Goal: Information Seeking & Learning: Learn about a topic

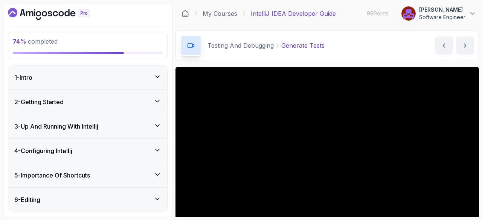
scroll to position [72, 0]
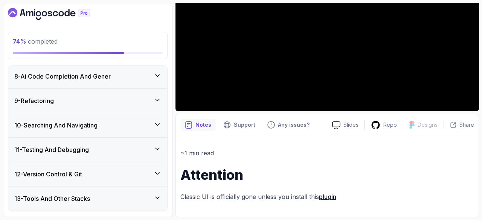
scroll to position [478, 0]
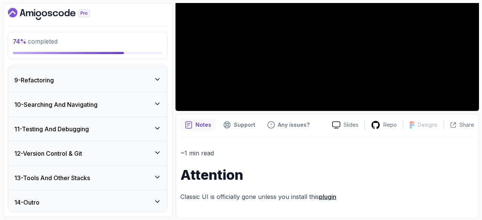
click at [157, 128] on icon at bounding box center [158, 129] width 4 height 2
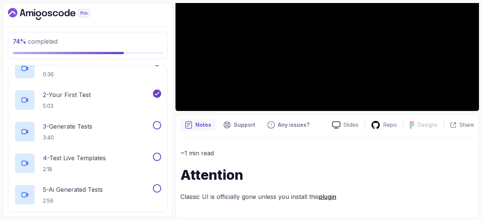
scroll to position [282, 0]
click at [96, 130] on div "3 - Generate Tests 3:40" at bounding box center [82, 131] width 137 height 21
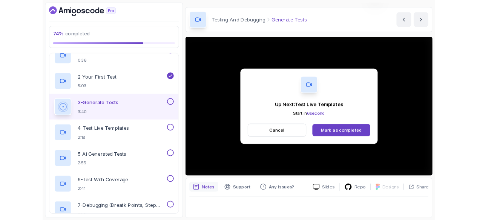
scroll to position [69, 0]
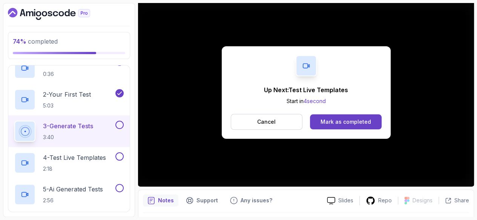
click at [365, 118] on div "Mark as completed" at bounding box center [345, 122] width 50 height 8
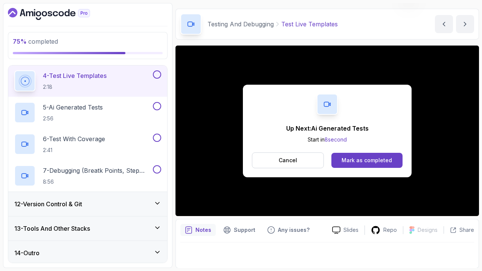
scroll to position [69, 0]
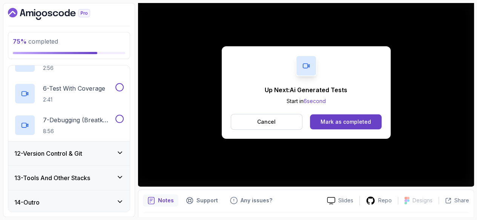
click at [369, 118] on div "Mark as completed" at bounding box center [345, 122] width 50 height 8
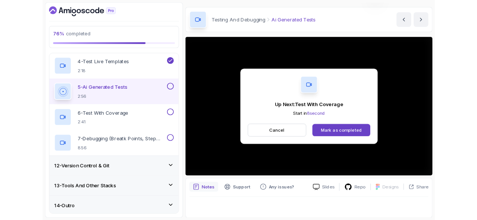
scroll to position [69, 0]
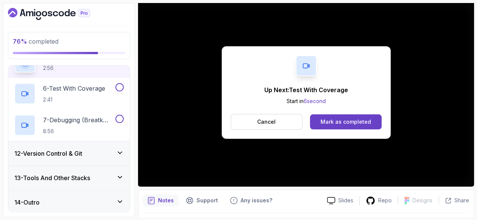
click at [368, 118] on div "Mark as completed" at bounding box center [345, 122] width 50 height 8
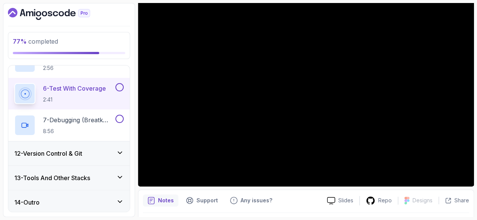
click at [124, 117] on button at bounding box center [119, 119] width 8 height 8
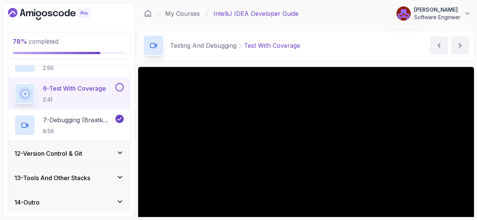
click at [459, 45] on icon "next content" at bounding box center [460, 46] width 8 height 8
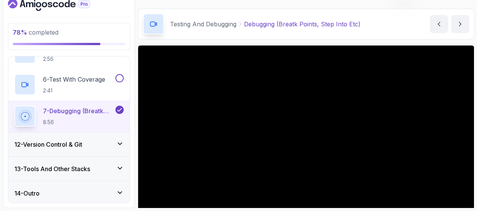
scroll to position [12, 0]
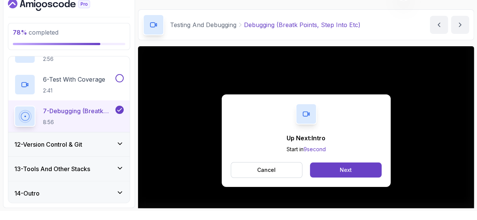
click at [371, 163] on button "Next" at bounding box center [345, 170] width 71 height 15
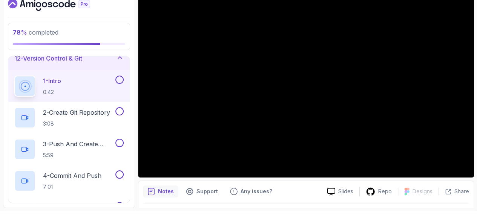
scroll to position [415, 0]
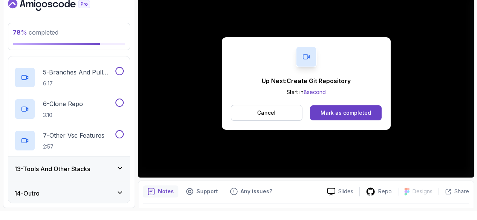
click at [350, 106] on button "Mark as completed" at bounding box center [345, 112] width 71 height 15
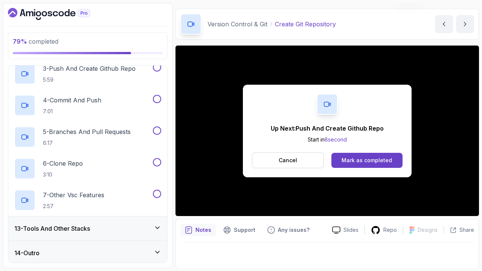
scroll to position [69, 0]
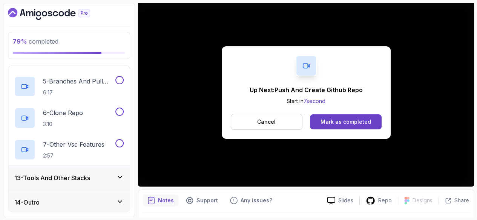
click at [371, 118] on div "Mark as completed" at bounding box center [345, 122] width 50 height 8
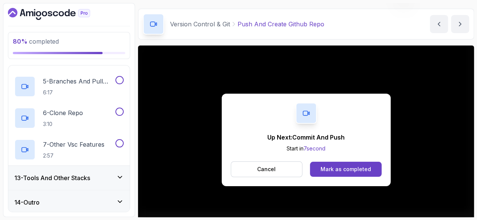
scroll to position [69, 0]
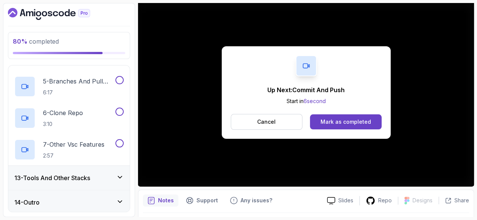
click at [371, 118] on div "Mark as completed" at bounding box center [345, 122] width 50 height 8
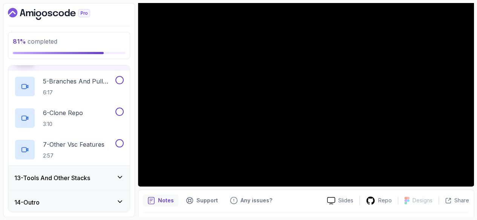
scroll to position [21, 0]
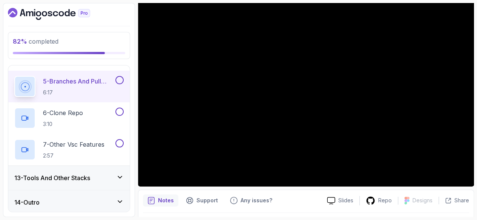
scroll to position [9, 0]
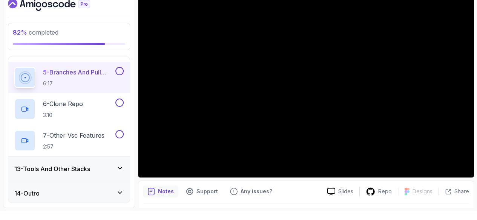
click at [124, 170] on div "13 - Tools And Other Stacks" at bounding box center [68, 169] width 109 height 9
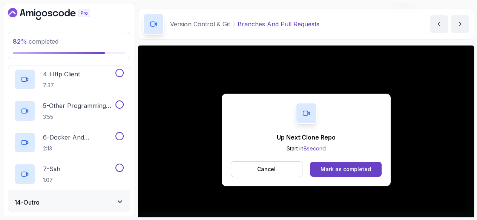
scroll to position [69, 0]
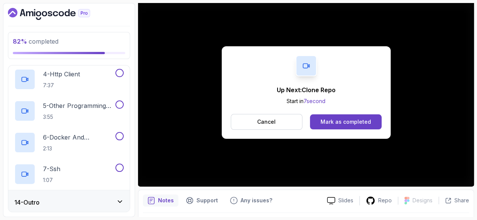
click at [357, 118] on div "Mark as completed" at bounding box center [345, 122] width 50 height 8
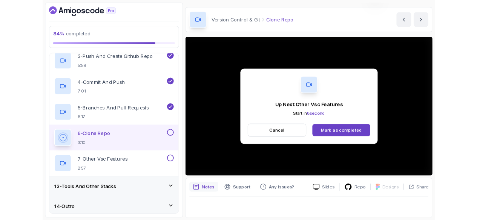
scroll to position [69, 0]
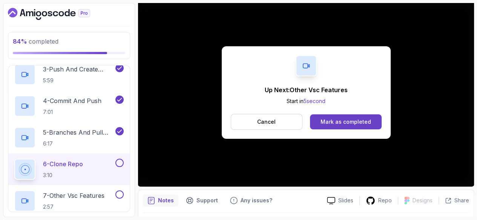
click at [371, 118] on div "Mark as completed" at bounding box center [345, 122] width 50 height 8
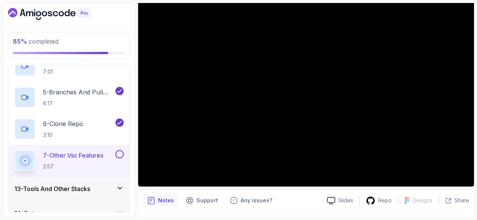
scroll to position [415, 0]
